Goal: Transaction & Acquisition: Purchase product/service

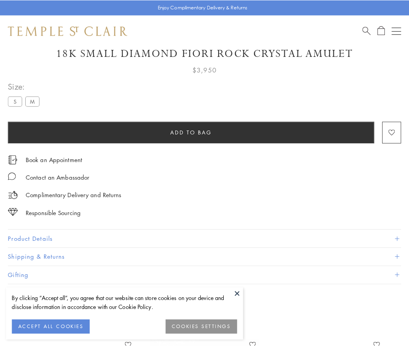
scroll to position [46, 0]
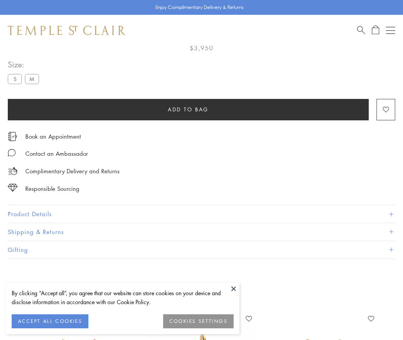
click at [188, 109] on span "Add to bag" at bounding box center [188, 109] width 41 height 9
